Goal: Task Accomplishment & Management: Use online tool/utility

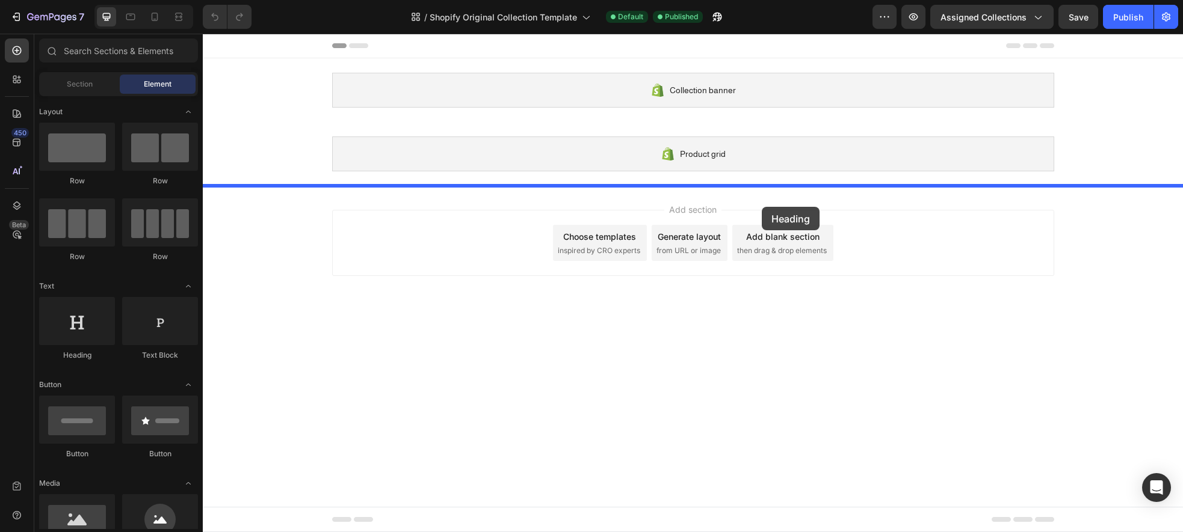
drag, startPoint x: 295, startPoint y: 352, endPoint x: 762, endPoint y: 207, distance: 488.3
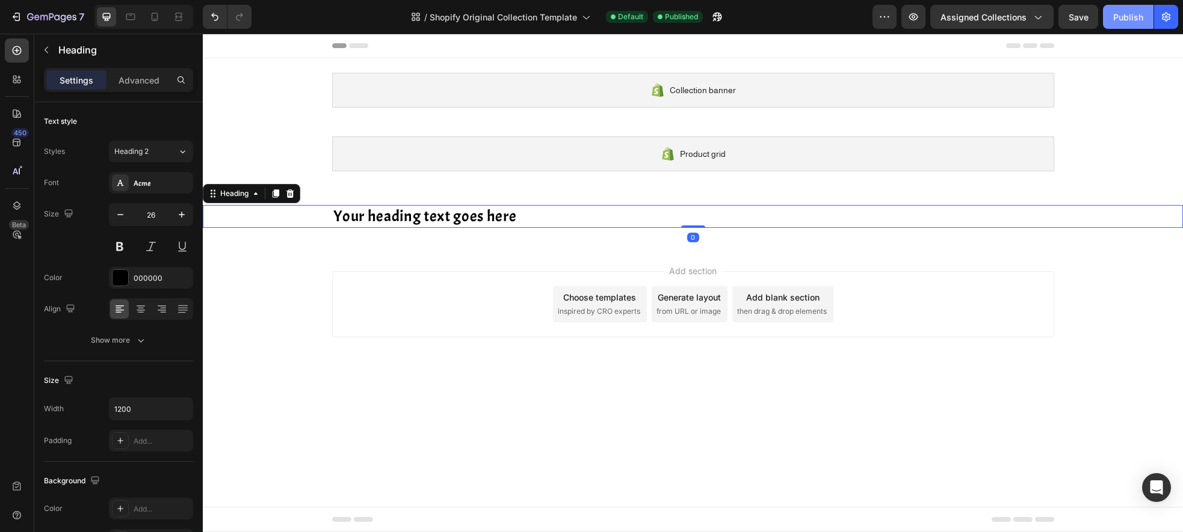
click at [1131, 16] on div "Publish" at bounding box center [1128, 17] width 30 height 13
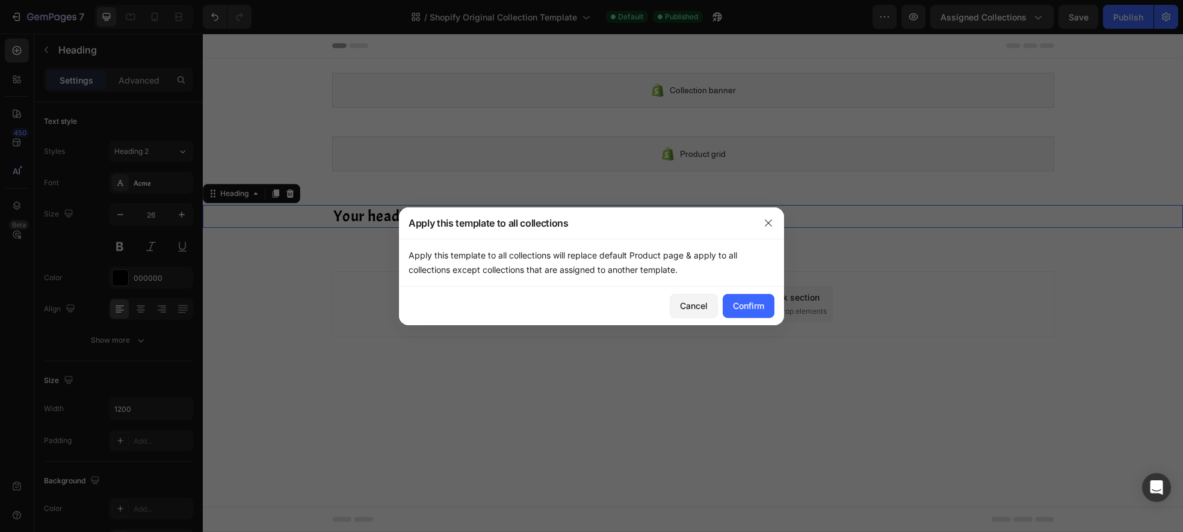
drag, startPoint x: 682, startPoint y: 269, endPoint x: 408, endPoint y: 257, distance: 274.0
click at [408, 257] on div "Apply this template to all collections will replace default Product page & appl…" at bounding box center [591, 263] width 385 height 48
copy p "Apply this template to all collections will replace default Product page & appl…"
click at [587, 313] on div "Cancel Confirm" at bounding box center [591, 306] width 385 height 39
click at [749, 310] on div "Confirm" at bounding box center [748, 306] width 31 height 13
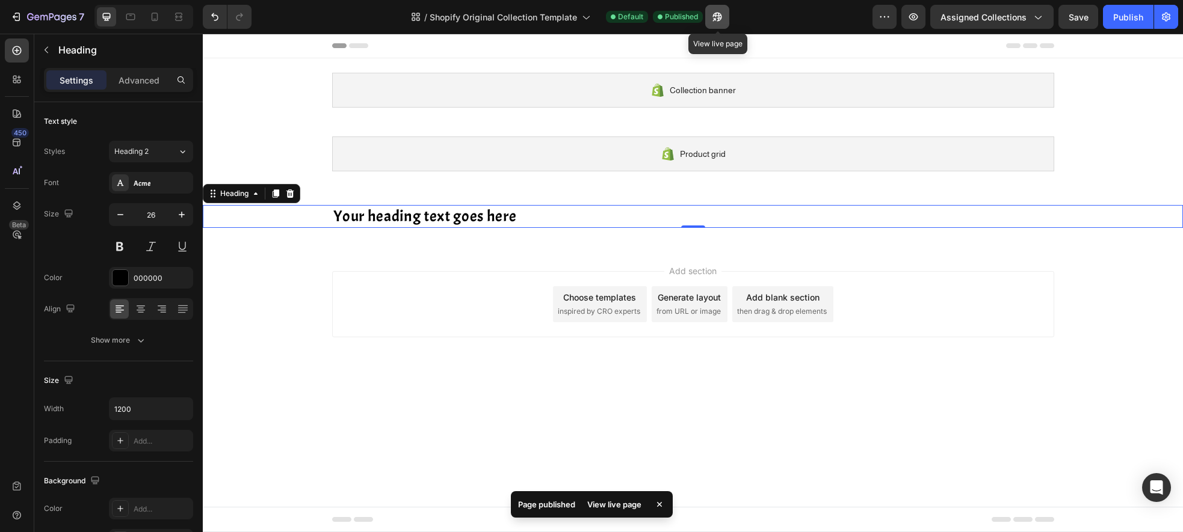
click at [721, 19] on icon "button" at bounding box center [717, 17] width 12 height 12
click at [22, 21] on icon "button" at bounding box center [16, 17] width 12 height 12
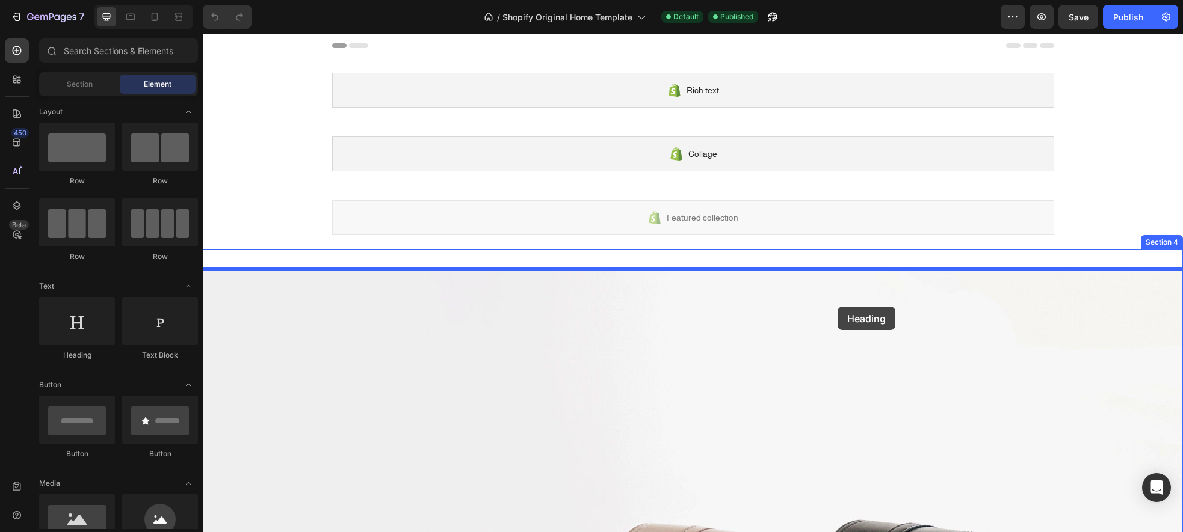
drag, startPoint x: 343, startPoint y: 366, endPoint x: 837, endPoint y: 307, distance: 498.0
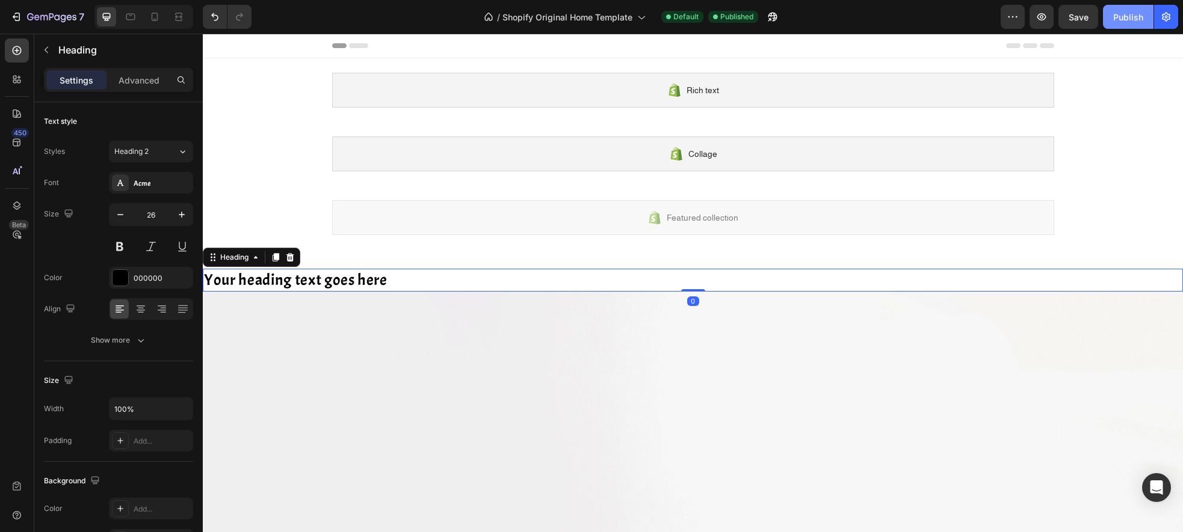
click at [1129, 19] on div "Publish" at bounding box center [1128, 17] width 30 height 13
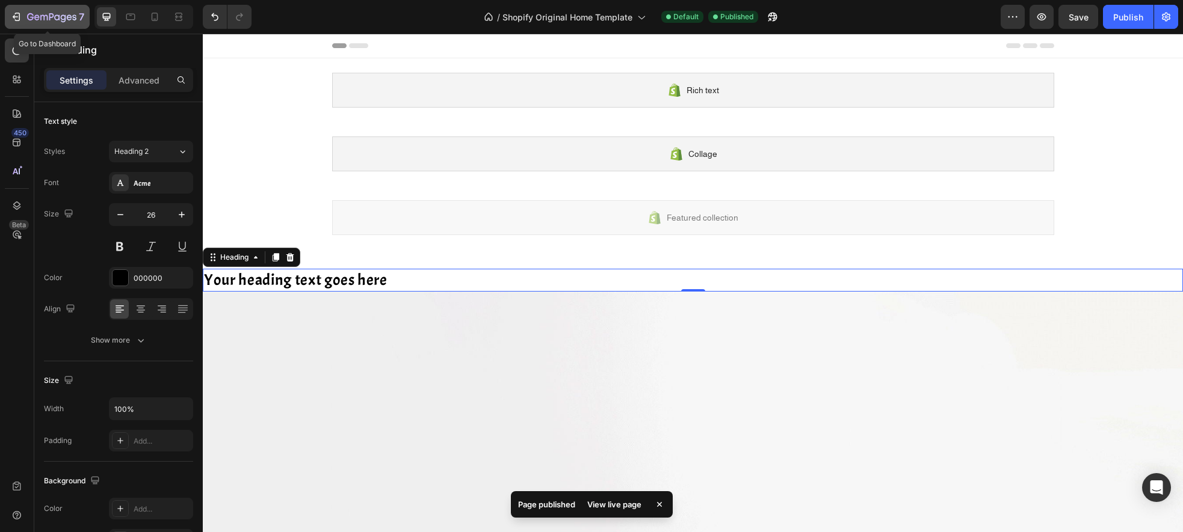
click at [40, 17] on icon "button" at bounding box center [43, 17] width 7 height 5
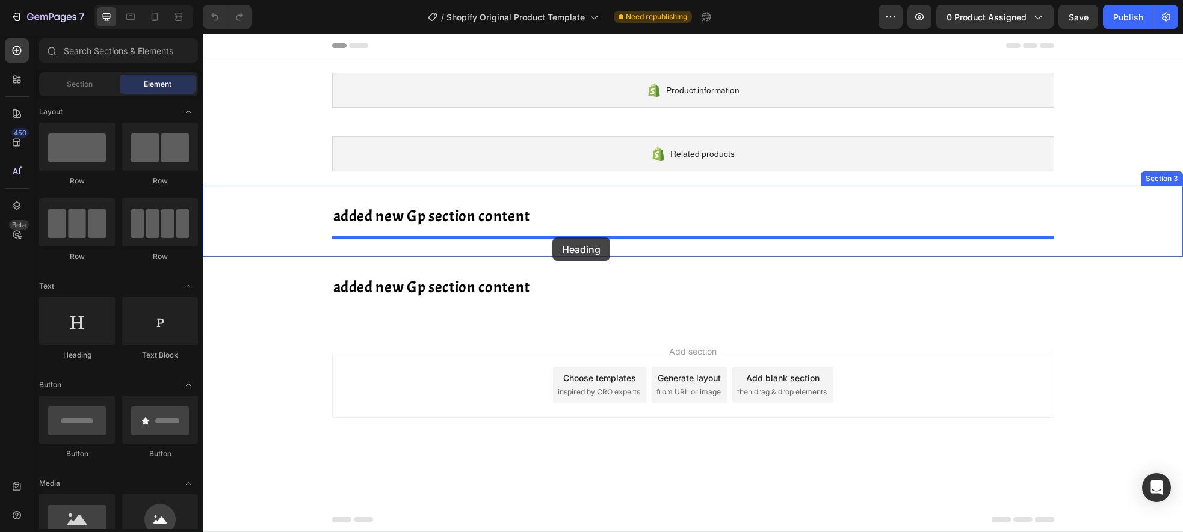
drag, startPoint x: 295, startPoint y: 368, endPoint x: 556, endPoint y: 237, distance: 292.2
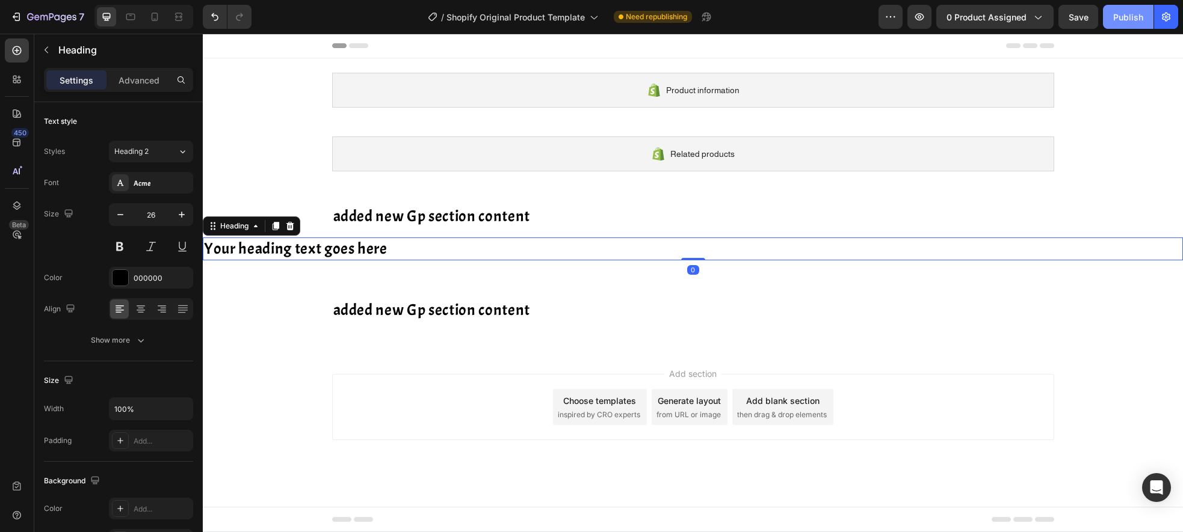
click at [1122, 26] on button "Publish" at bounding box center [1128, 17] width 51 height 24
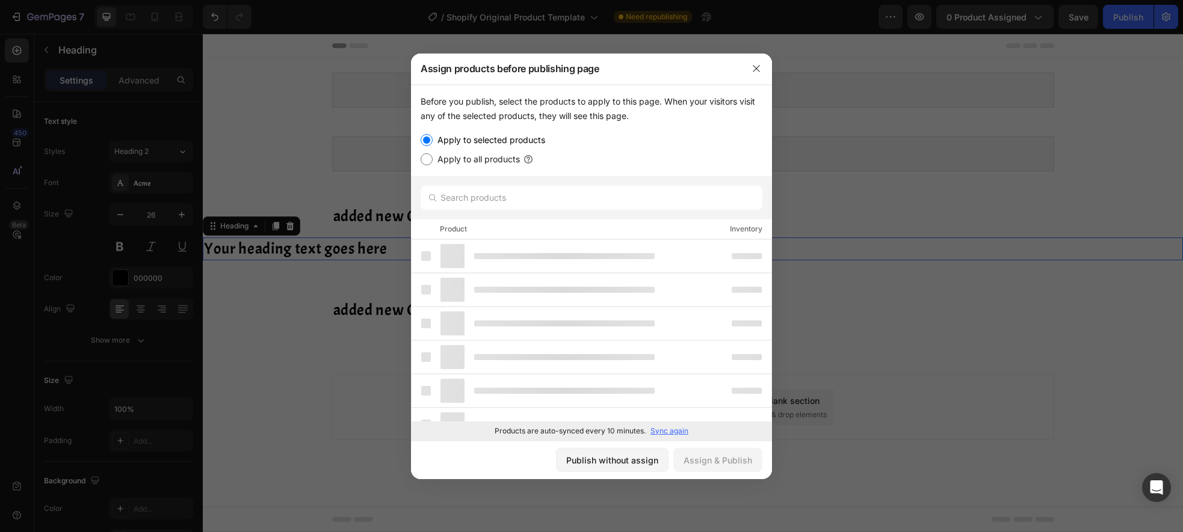
click at [932, 186] on div at bounding box center [591, 266] width 1183 height 532
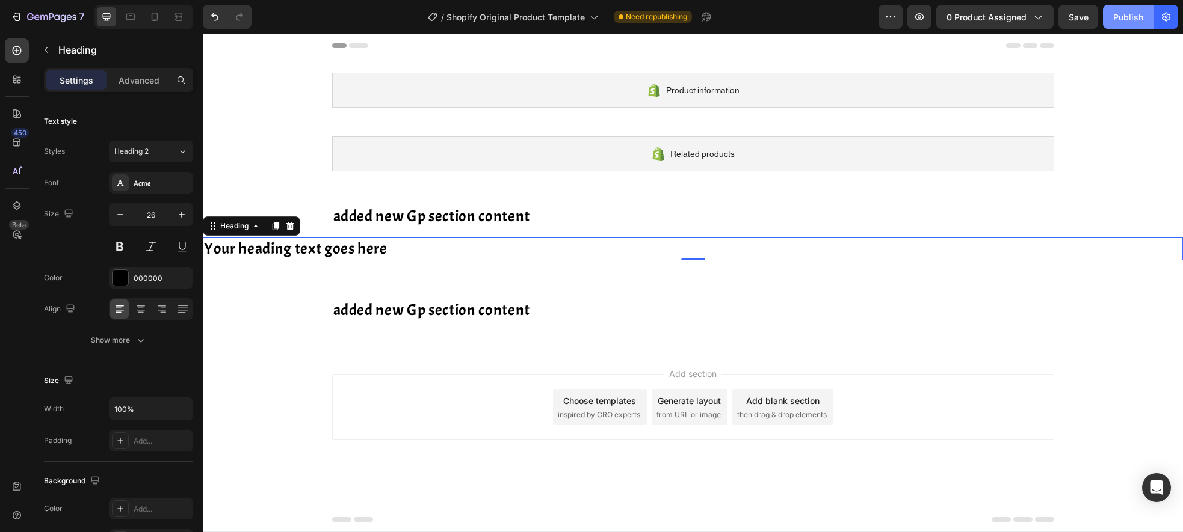
click at [1112, 19] on button "Publish" at bounding box center [1128, 17] width 51 height 24
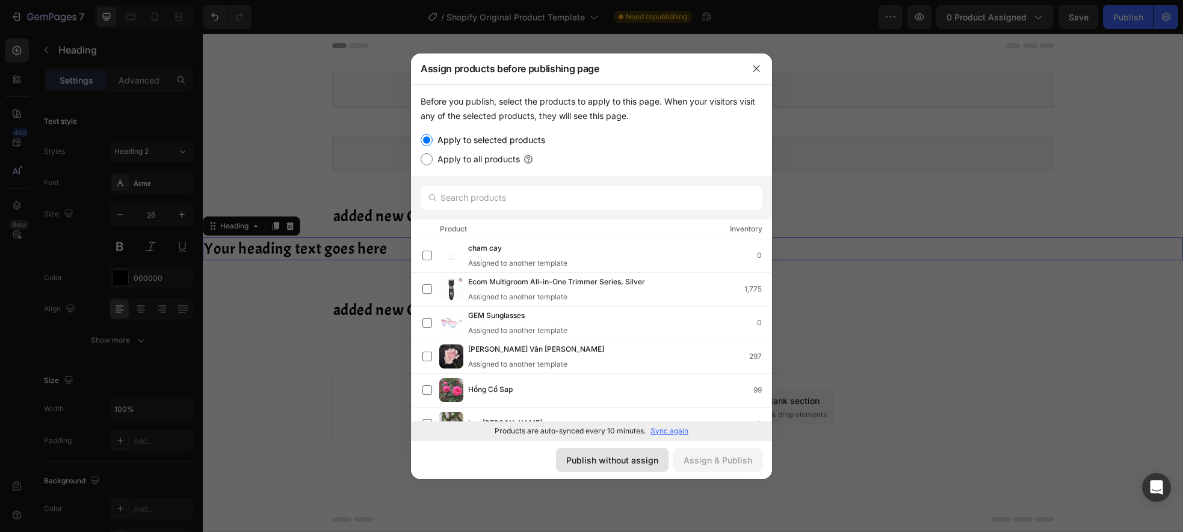
click at [624, 466] on div "Publish without assign" at bounding box center [612, 460] width 92 height 13
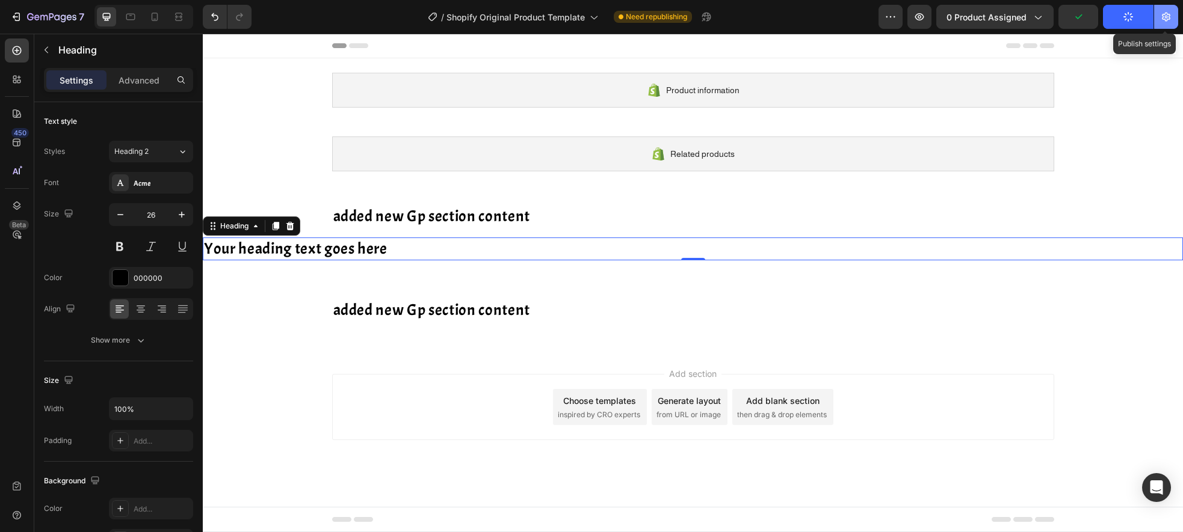
click at [1172, 17] on button "button" at bounding box center [1166, 17] width 24 height 24
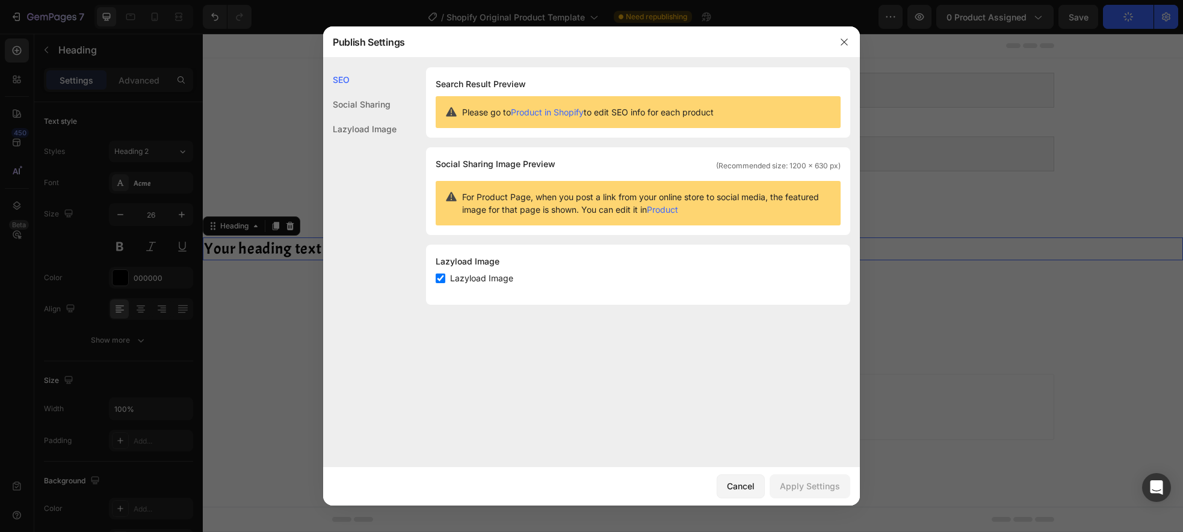
drag, startPoint x: 840, startPoint y: 40, endPoint x: 899, endPoint y: 31, distance: 59.6
click at [840, 40] on icon "button" at bounding box center [844, 42] width 10 height 10
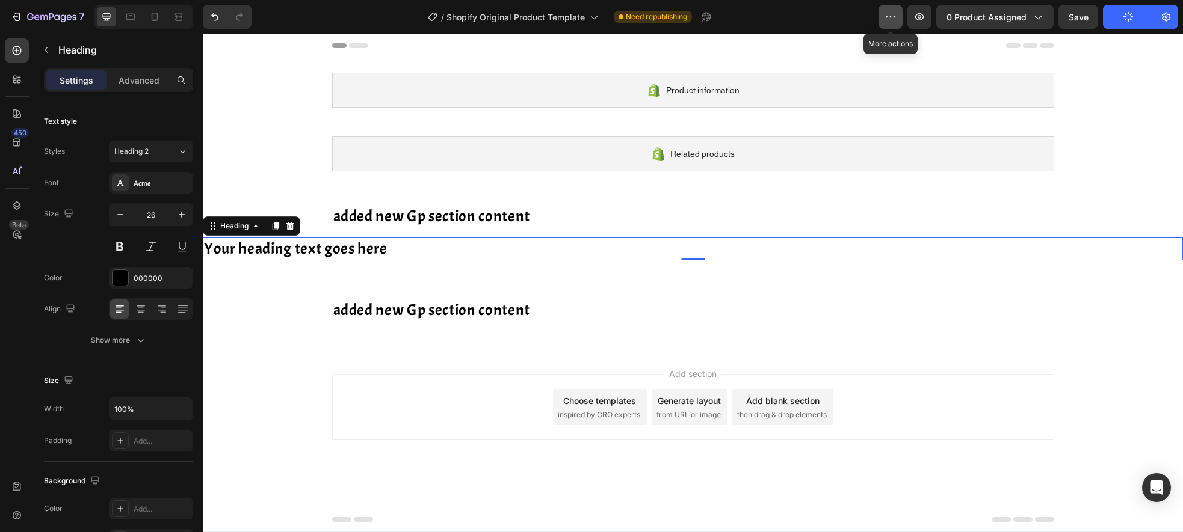
click at [899, 23] on button "button" at bounding box center [890, 17] width 24 height 24
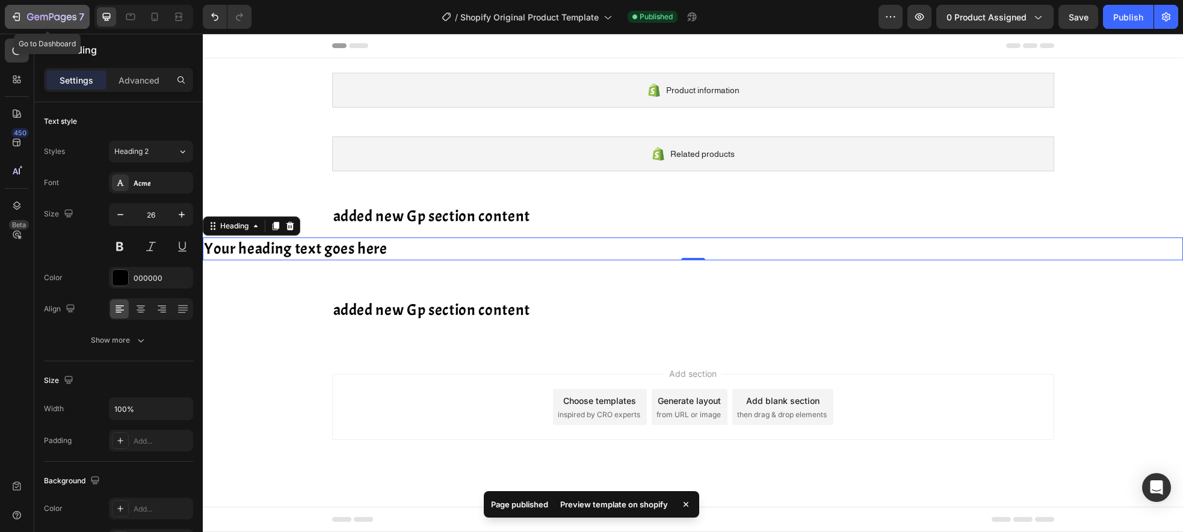
click at [39, 19] on icon "button" at bounding box center [36, 16] width 5 height 5
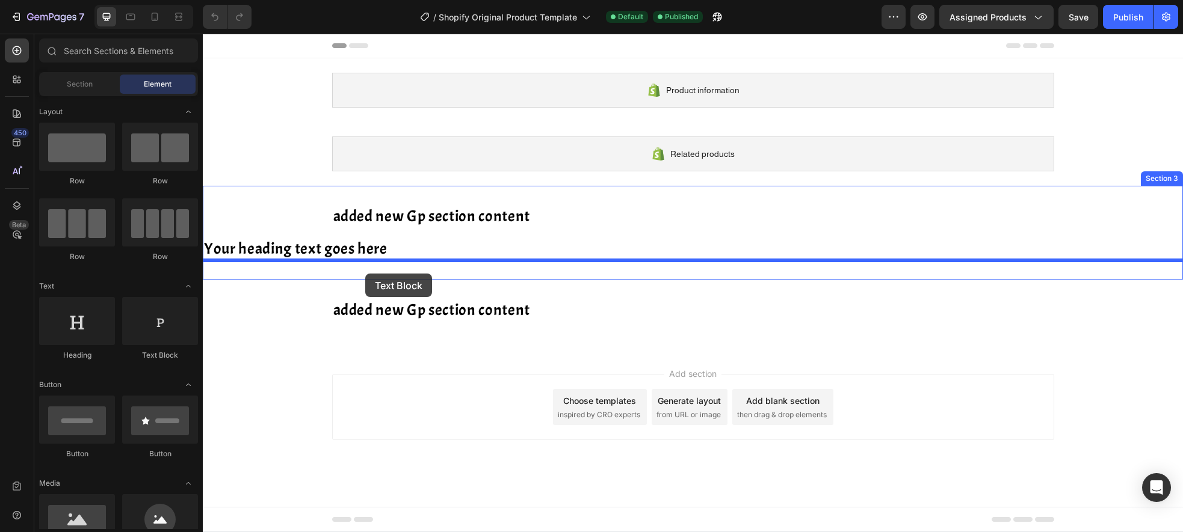
drag, startPoint x: 362, startPoint y: 357, endPoint x: 365, endPoint y: 274, distance: 83.1
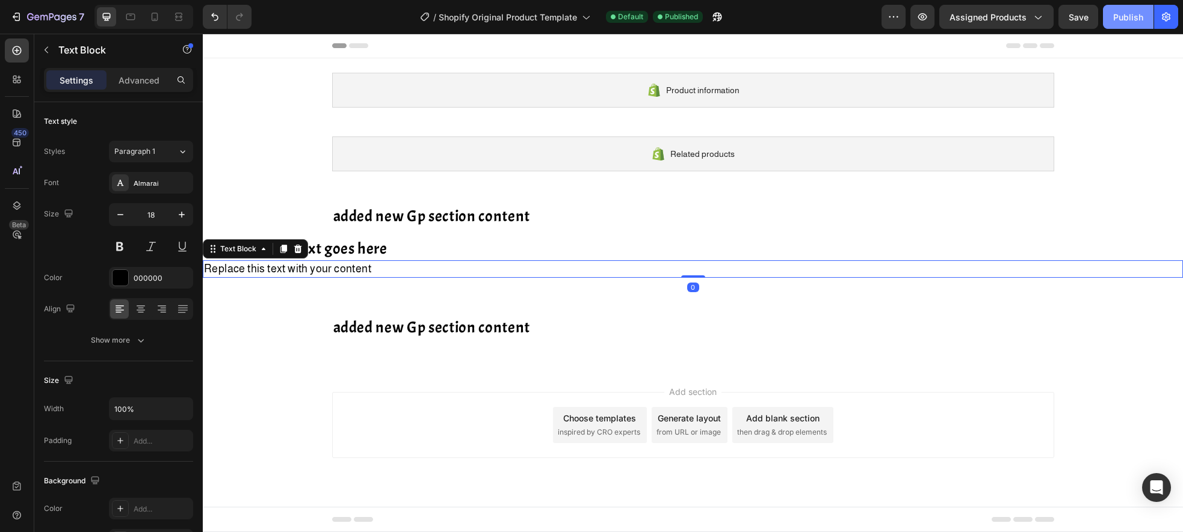
click at [1120, 21] on div "Publish" at bounding box center [1128, 17] width 30 height 13
